Goal: Information Seeking & Learning: Check status

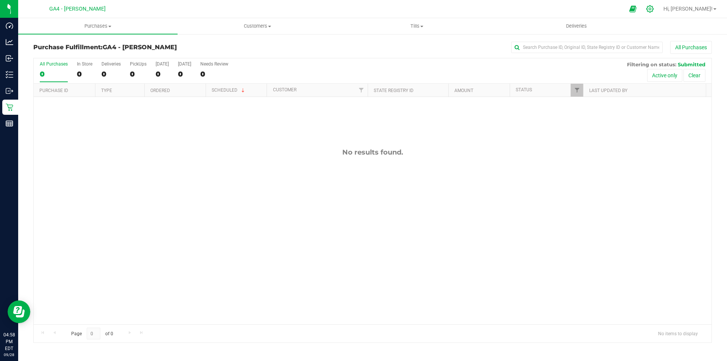
click at [654, 11] on icon at bounding box center [650, 9] width 8 height 8
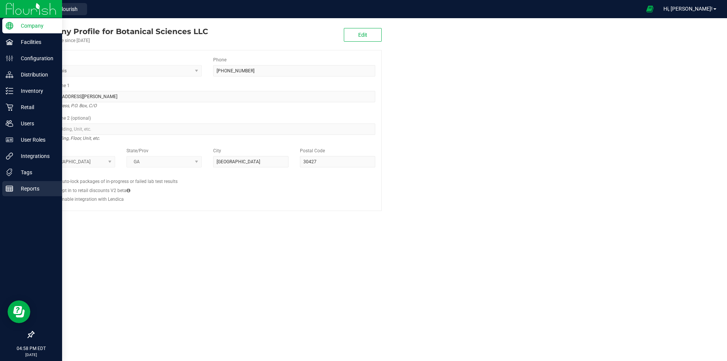
click at [32, 192] on p "Reports" at bounding box center [35, 188] width 45 height 9
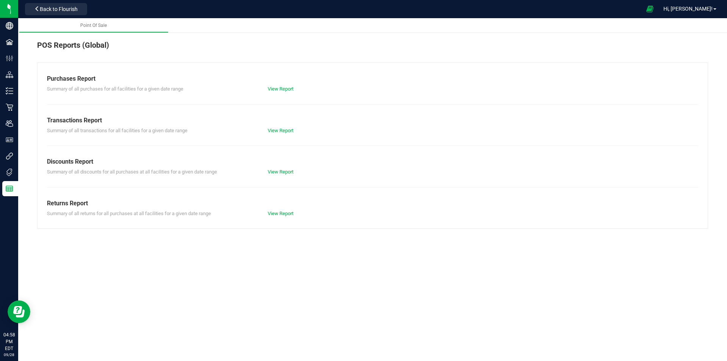
click at [282, 86] on div "View Report" at bounding box center [317, 89] width 111 height 8
click at [283, 86] on link "View Report" at bounding box center [281, 89] width 26 height 6
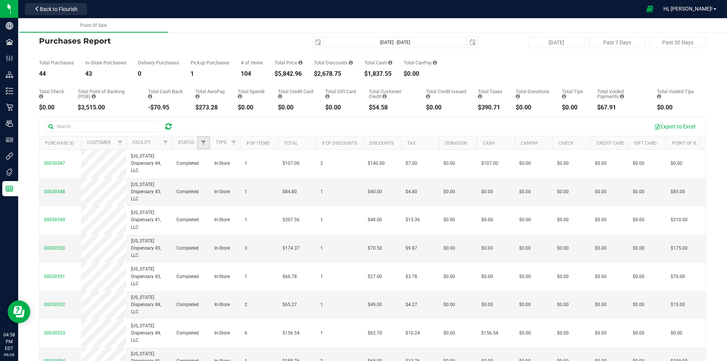
click at [204, 149] on link "Filter" at bounding box center [203, 142] width 12 height 13
click at [224, 194] on span "Completed" at bounding box center [224, 195] width 22 height 5
click at [210, 194] on input "Completed" at bounding box center [207, 195] width 5 height 5
checkbox input "true"
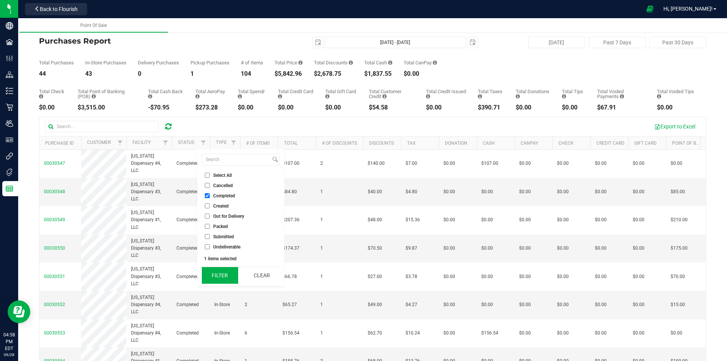
click at [210, 274] on button "Filter" at bounding box center [220, 275] width 36 height 17
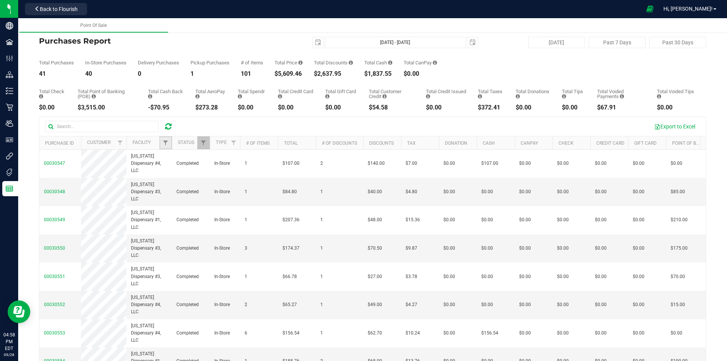
click at [161, 144] on link "Filter" at bounding box center [165, 142] width 12 height 13
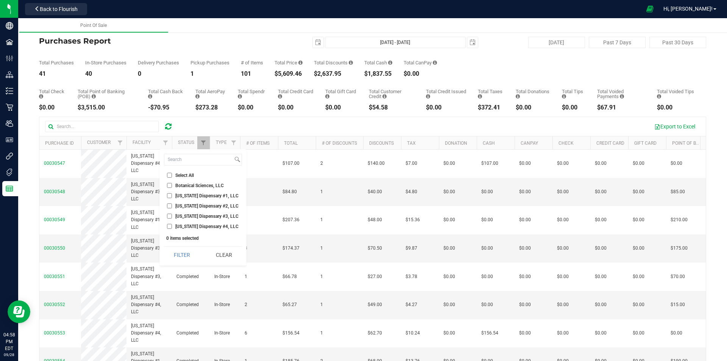
click at [187, 225] on span "[US_STATE] Dispensary #4, LLC" at bounding box center [206, 226] width 63 height 5
click at [172, 225] on input "[US_STATE] Dispensary #4, LLC" at bounding box center [169, 226] width 5 height 5
checkbox input "true"
click at [185, 248] on button "Filter" at bounding box center [182, 254] width 36 height 17
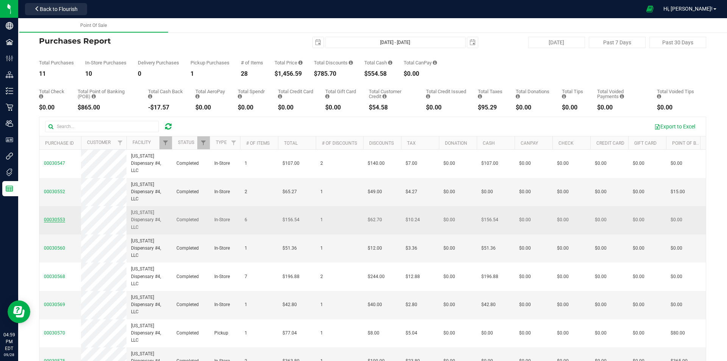
click at [59, 221] on span "00030553" at bounding box center [54, 219] width 21 height 5
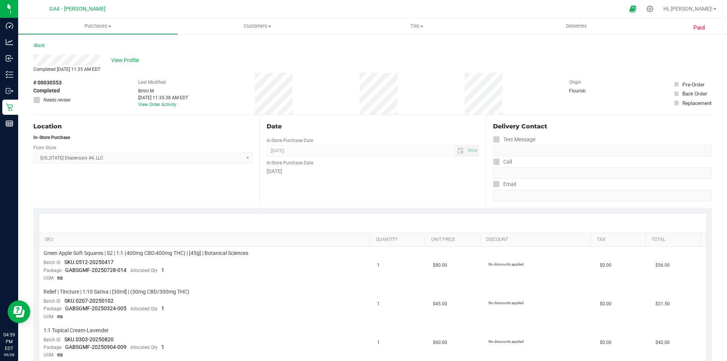
click at [37, 49] on div "Back" at bounding box center [38, 45] width 11 height 9
click at [37, 45] on link "Back" at bounding box center [38, 45] width 11 height 5
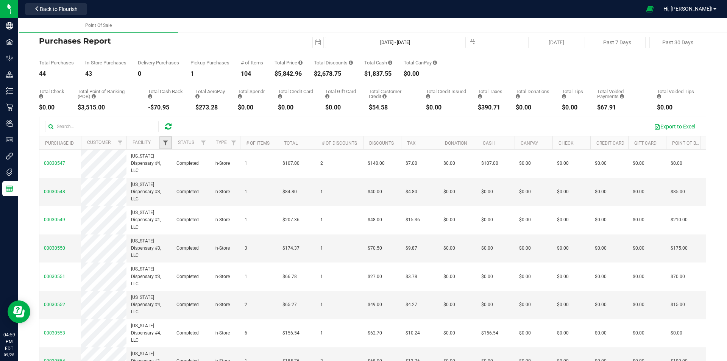
click at [167, 146] on span "Filter" at bounding box center [165, 143] width 6 height 6
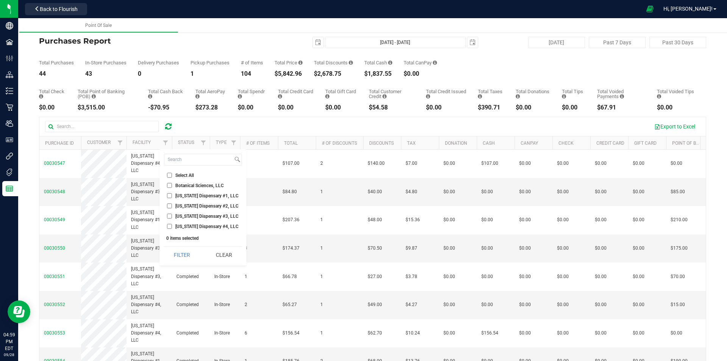
click at [207, 226] on span "[US_STATE] Dispensary #4, LLC" at bounding box center [206, 226] width 63 height 5
click at [172, 226] on input "[US_STATE] Dispensary #4, LLC" at bounding box center [169, 226] width 5 height 5
checkbox input "true"
click at [192, 251] on button "Filter" at bounding box center [182, 254] width 36 height 17
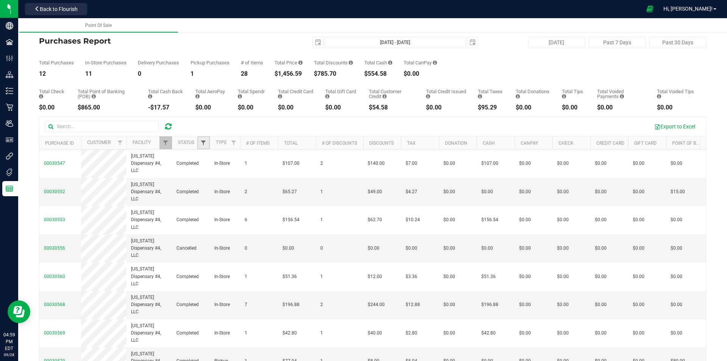
click at [202, 144] on span "Filter" at bounding box center [203, 143] width 6 height 6
click at [216, 195] on span "Completed" at bounding box center [224, 195] width 22 height 5
click at [210, 195] on input "Completed" at bounding box center [207, 195] width 5 height 5
checkbox input "true"
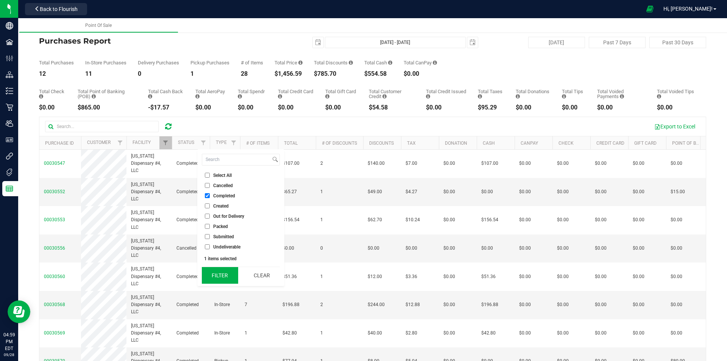
click at [221, 279] on button "Filter" at bounding box center [220, 275] width 36 height 17
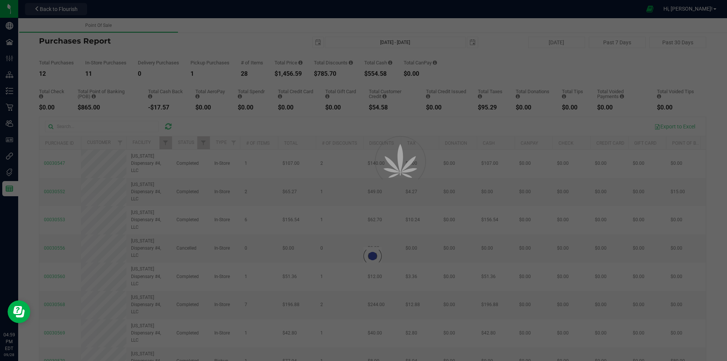
checkbox input "true"
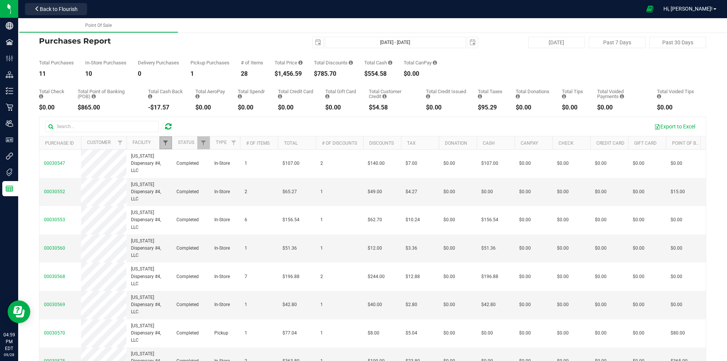
click at [165, 145] on span "Filter" at bounding box center [165, 143] width 6 height 6
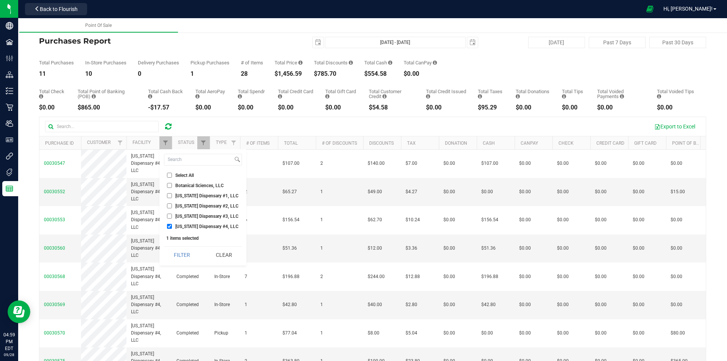
click at [179, 194] on span "[US_STATE] Dispensary #1, LLC" at bounding box center [206, 195] width 63 height 5
click at [172, 194] on input "[US_STATE] Dispensary #1, LLC" at bounding box center [169, 195] width 5 height 5
checkbox input "true"
click at [185, 226] on span "[US_STATE] Dispensary #4, LLC" at bounding box center [206, 226] width 63 height 5
click at [172, 226] on input "[US_STATE] Dispensary #4, LLC" at bounding box center [169, 226] width 5 height 5
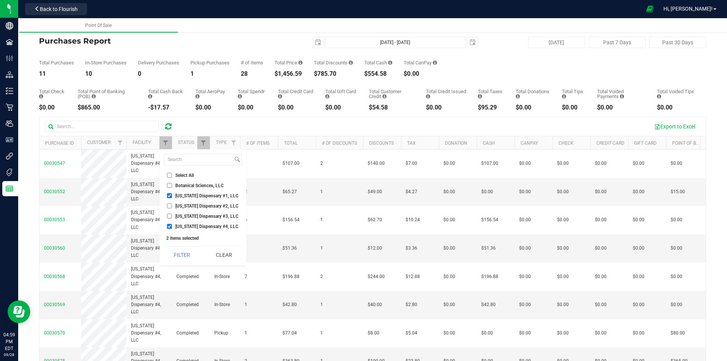
checkbox input "false"
click at [184, 251] on button "Filter" at bounding box center [182, 254] width 36 height 17
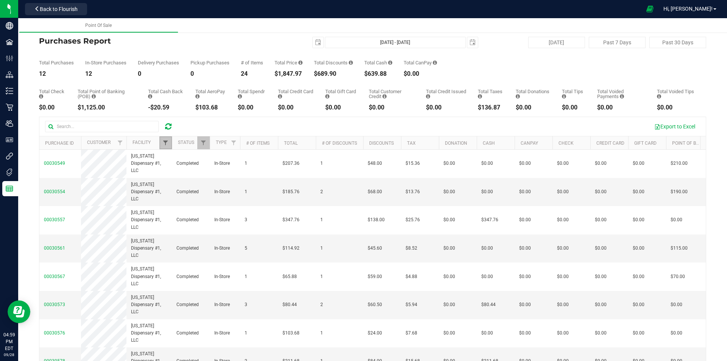
click at [165, 142] on span "Filter" at bounding box center [165, 143] width 6 height 6
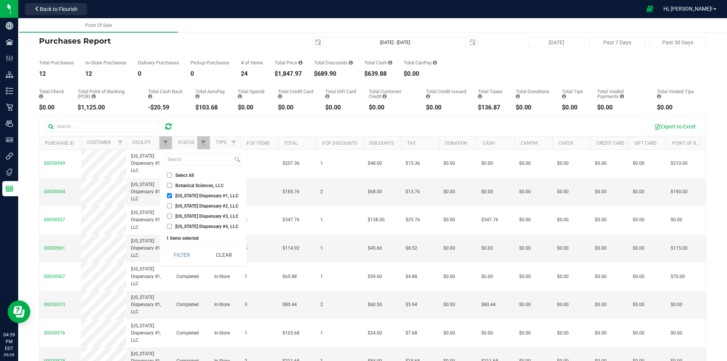
click at [191, 196] on span "[US_STATE] Dispensary #1, LLC" at bounding box center [206, 195] width 63 height 5
click at [172, 196] on input "[US_STATE] Dispensary #1, LLC" at bounding box center [169, 195] width 5 height 5
checkbox input "false"
click at [191, 206] on span "[US_STATE] Dispensary #2, LLC" at bounding box center [206, 206] width 63 height 5
click at [172, 206] on input "[US_STATE] Dispensary #2, LLC" at bounding box center [169, 205] width 5 height 5
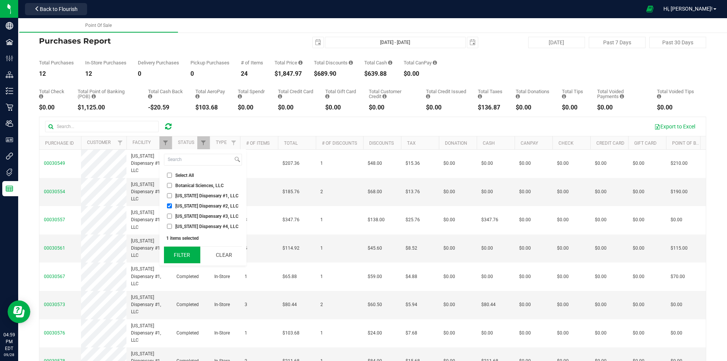
click at [185, 256] on button "Filter" at bounding box center [182, 254] width 36 height 17
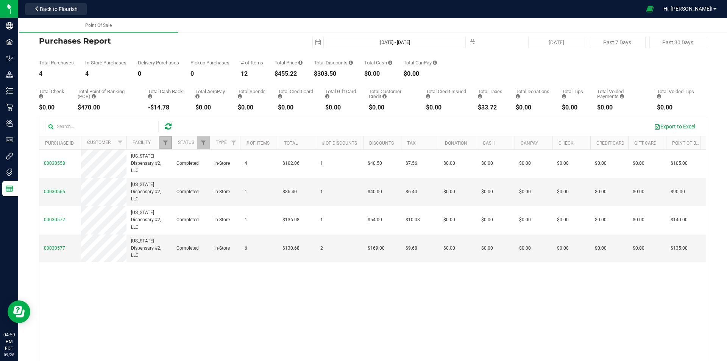
click at [170, 143] on link "Filter" at bounding box center [165, 142] width 12 height 13
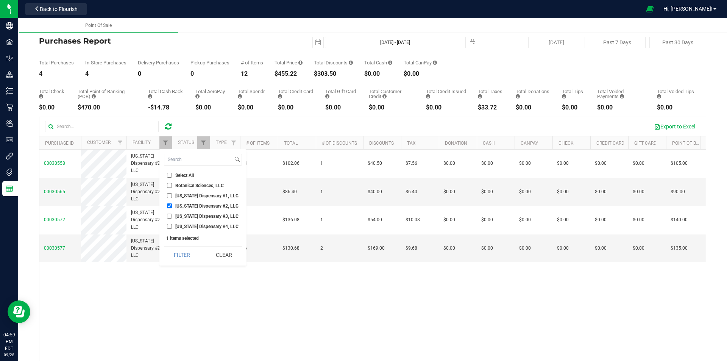
drag, startPoint x: 174, startPoint y: 206, endPoint x: 178, endPoint y: 214, distance: 8.6
click at [174, 206] on label "[US_STATE] Dispensary #2, LLC" at bounding box center [203, 205] width 72 height 5
click at [172, 206] on input "[US_STATE] Dispensary #2, LLC" at bounding box center [169, 205] width 5 height 5
checkbox input "false"
click at [181, 216] on span "[US_STATE] Dispensary #3, LLC" at bounding box center [206, 216] width 63 height 5
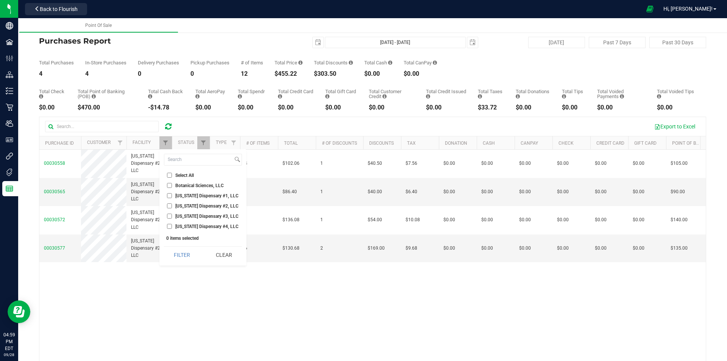
click at [172, 216] on input "[US_STATE] Dispensary #3, LLC" at bounding box center [169, 215] width 5 height 5
checkbox input "true"
click at [183, 255] on button "Filter" at bounding box center [182, 254] width 36 height 17
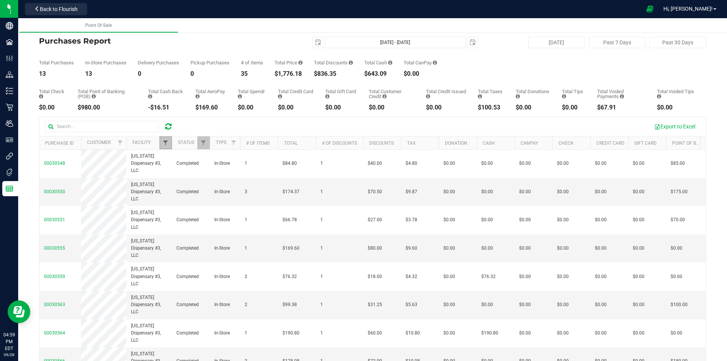
click at [164, 140] on span "Filter" at bounding box center [165, 143] width 6 height 6
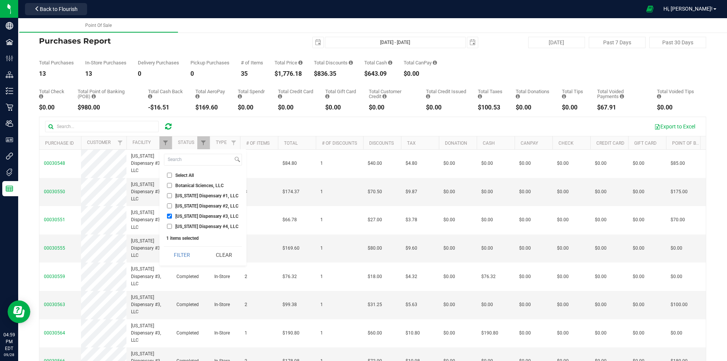
click at [209, 219] on li "[US_STATE] Dispensary #3, LLC" at bounding box center [203, 216] width 78 height 8
click at [211, 227] on span "[US_STATE] Dispensary #4, LLC" at bounding box center [206, 226] width 63 height 5
click at [172, 227] on input "[US_STATE] Dispensary #4, LLC" at bounding box center [169, 226] width 5 height 5
checkbox input "true"
click at [212, 215] on span "[US_STATE] Dispensary #3, LLC" at bounding box center [206, 216] width 63 height 5
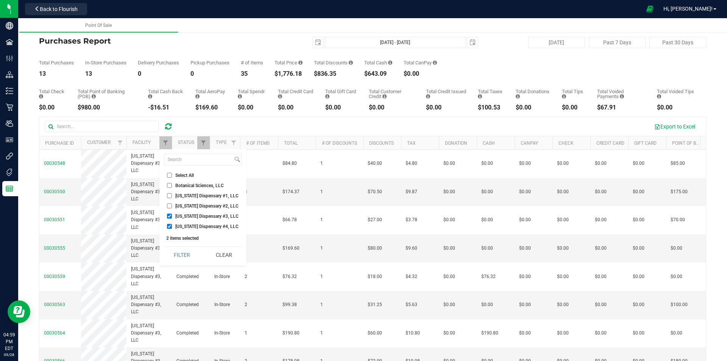
click at [172, 215] on input "[US_STATE] Dispensary #3, LLC" at bounding box center [169, 215] width 5 height 5
checkbox input "false"
click at [189, 249] on button "Filter" at bounding box center [182, 254] width 36 height 17
